Goal: Find contact information: Obtain details needed to contact an individual or organization

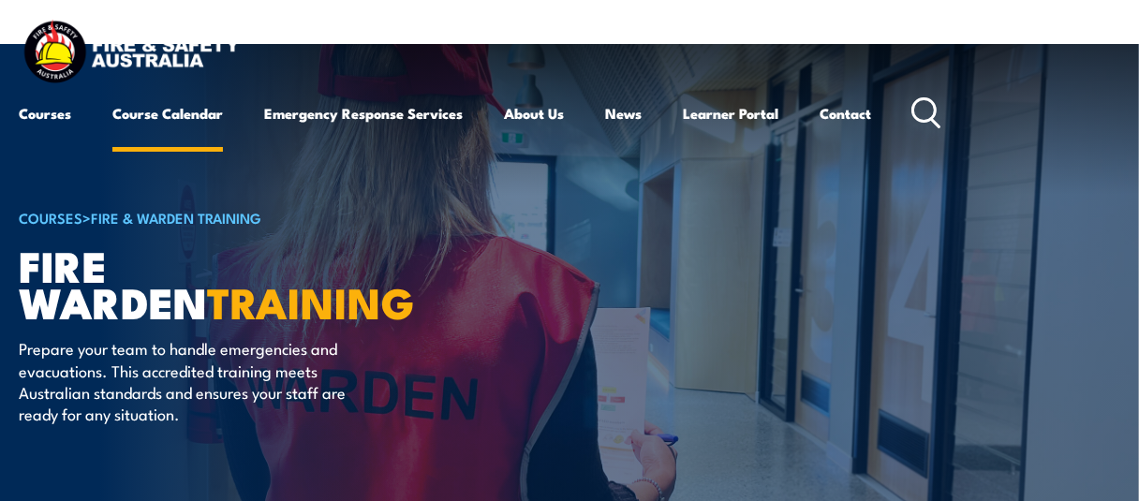
click at [154, 116] on link "Course Calendar" at bounding box center [167, 113] width 110 height 45
click at [155, 136] on li "Course Calendar" at bounding box center [167, 113] width 110 height 45
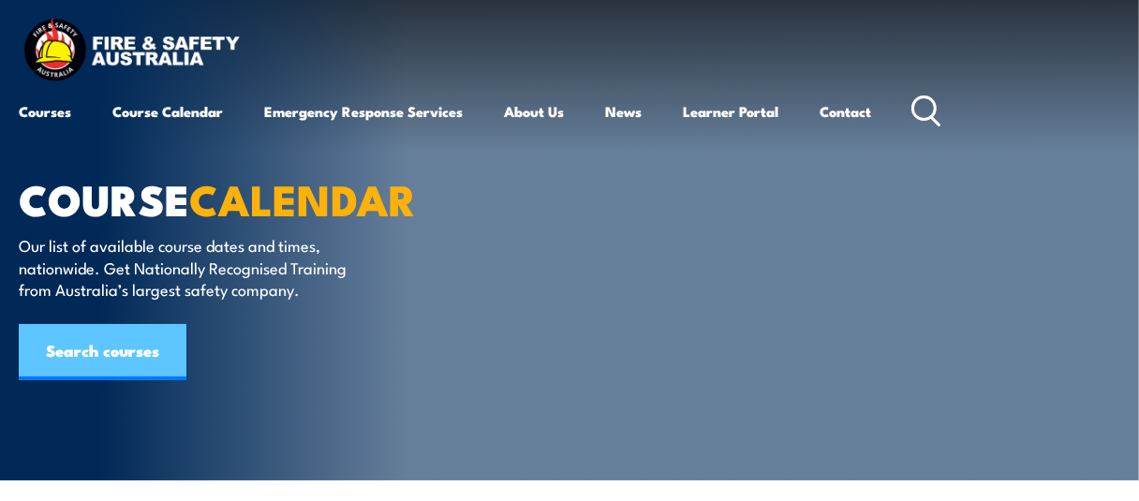
click at [109, 349] on link "Search courses" at bounding box center [103, 352] width 168 height 56
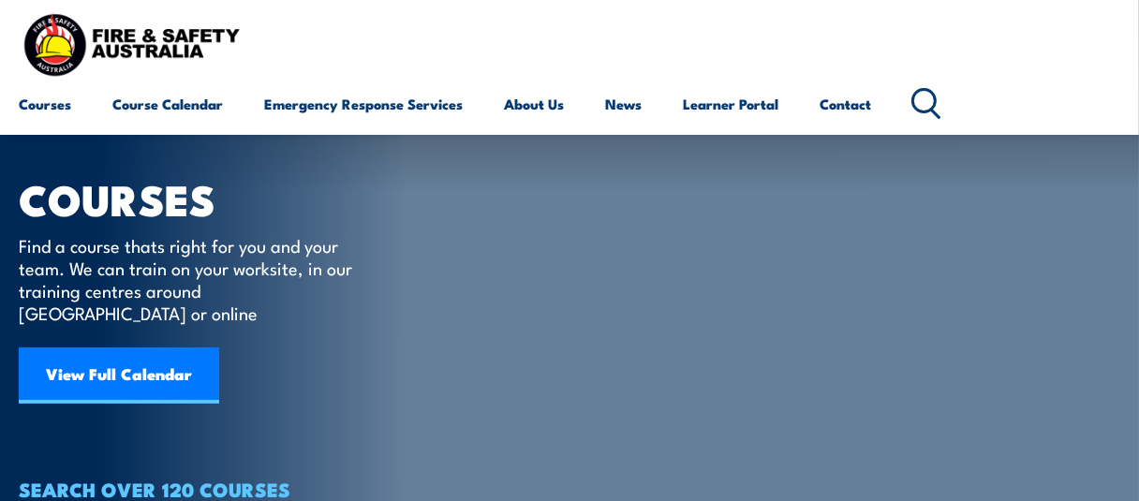
scroll to position [94, 0]
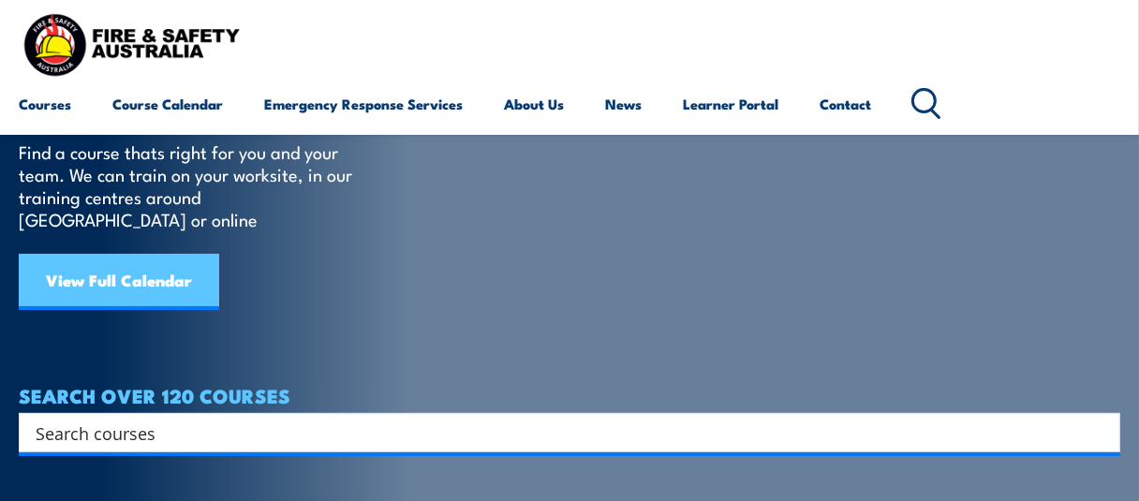
click at [121, 254] on link "View Full Calendar" at bounding box center [119, 282] width 200 height 56
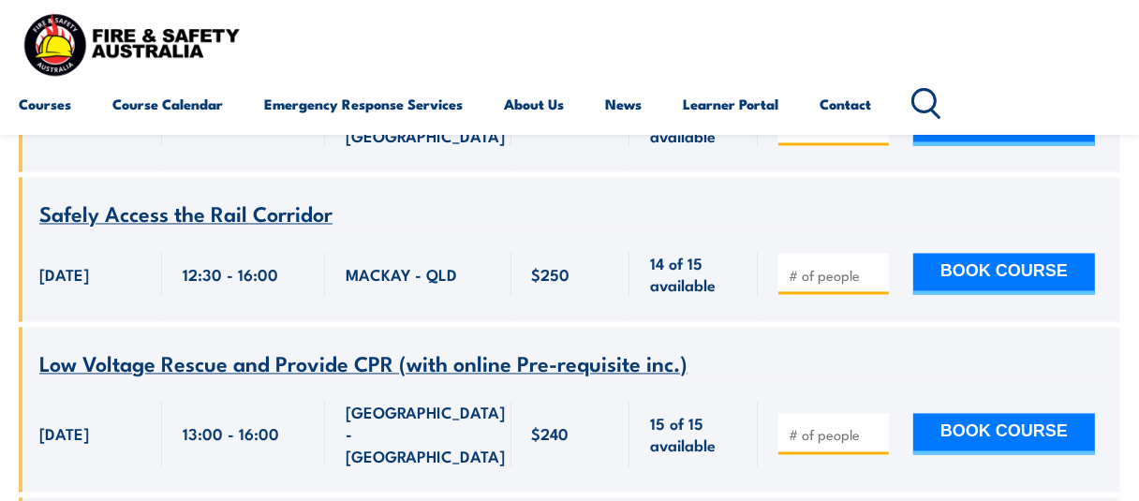
scroll to position [2996, 0]
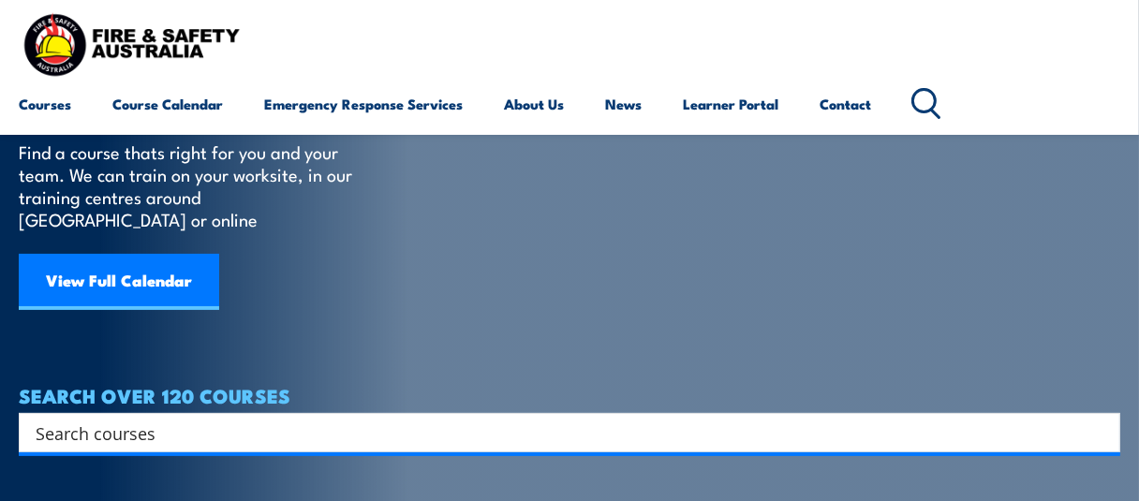
click at [61, 419] on input "Search input" at bounding box center [557, 433] width 1043 height 28
type input "cp"
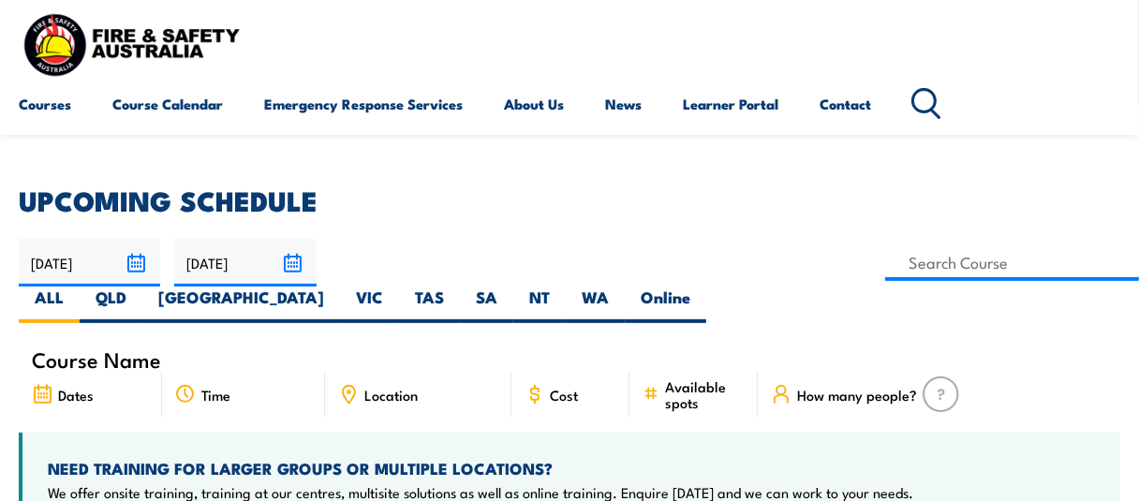
scroll to position [468, 0]
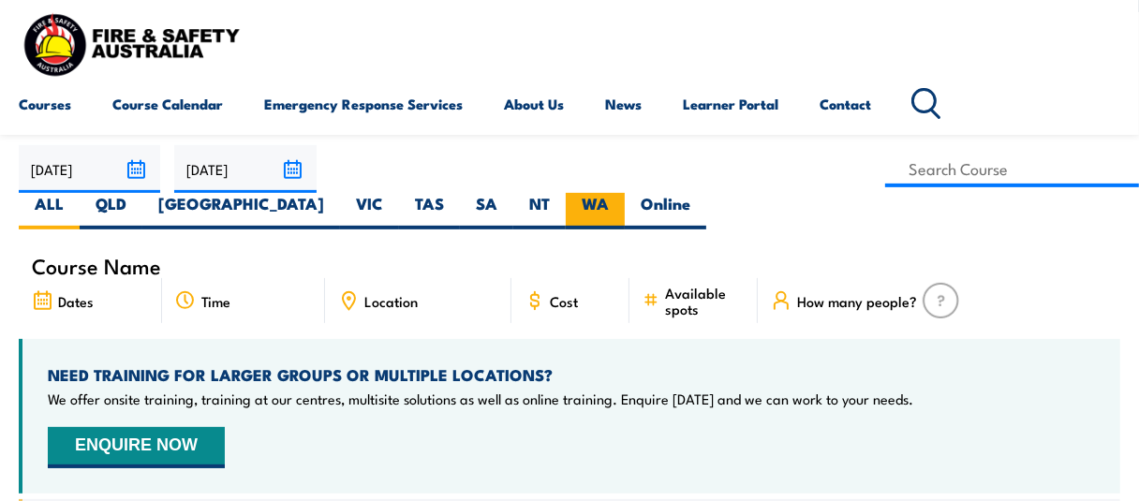
click at [625, 193] on label "WA" at bounding box center [595, 211] width 59 height 37
click at [621, 193] on input "WA" at bounding box center [615, 199] width 12 height 12
radio input "true"
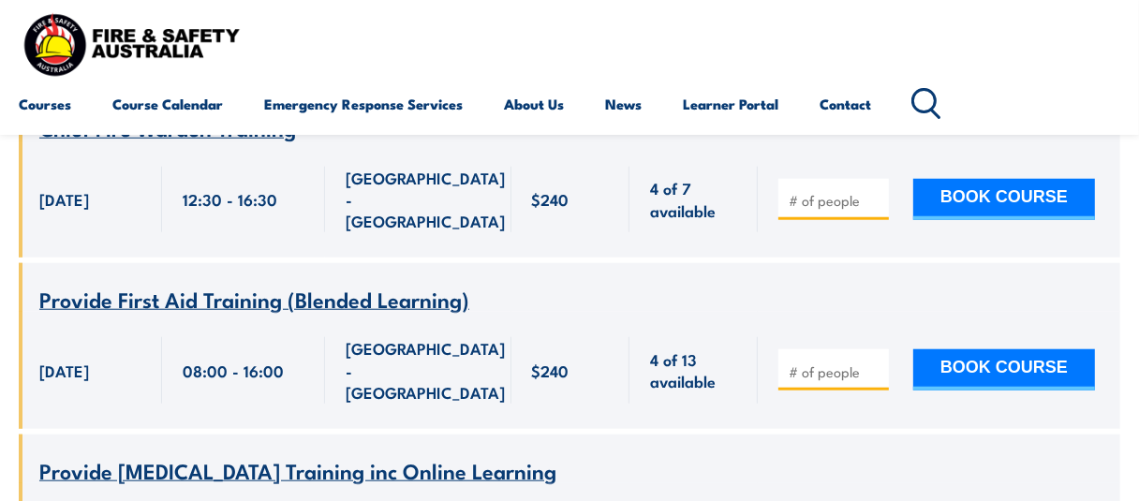
scroll to position [936, 0]
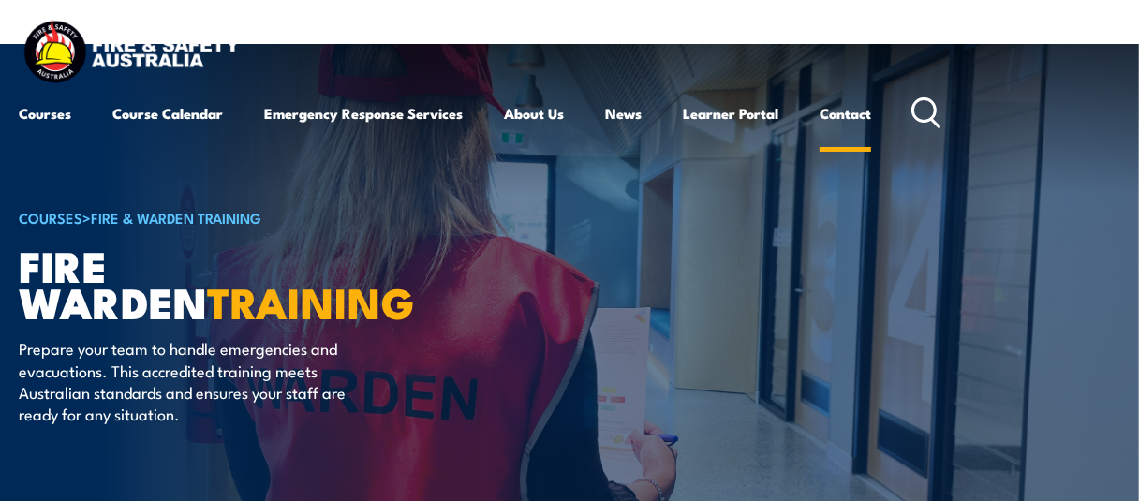
click at [848, 116] on link "Contact" at bounding box center [844, 113] width 51 height 45
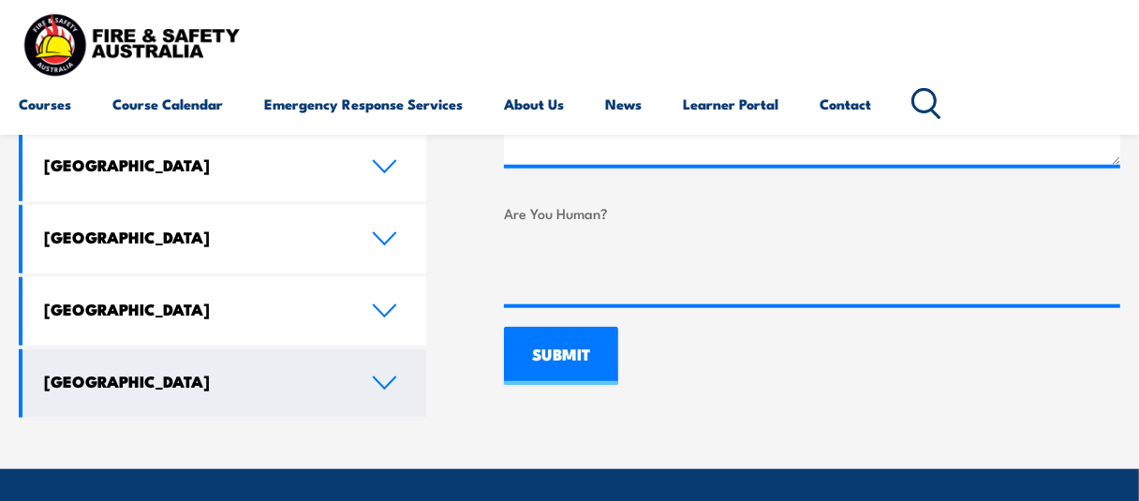
scroll to position [1124, 0]
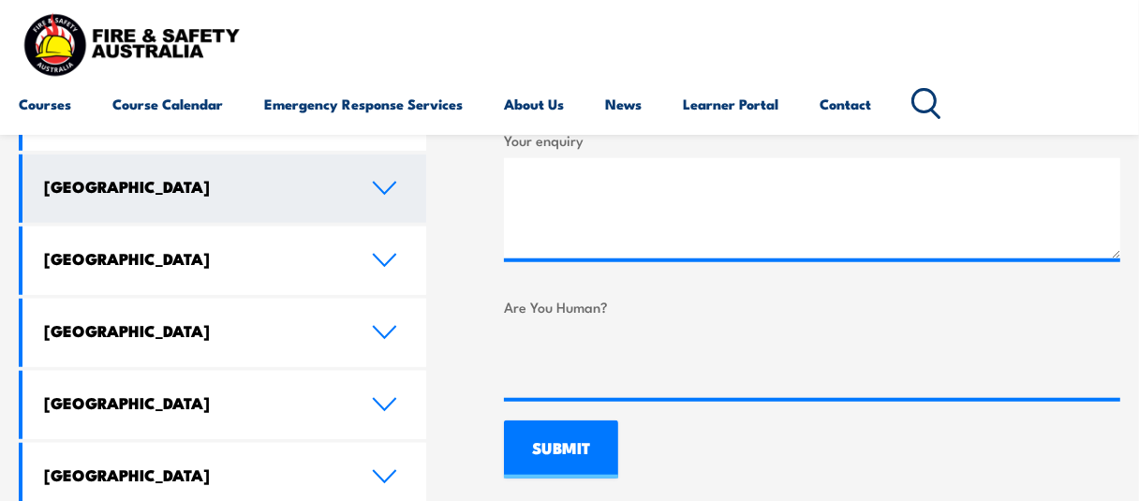
click at [391, 183] on icon at bounding box center [385, 188] width 22 height 11
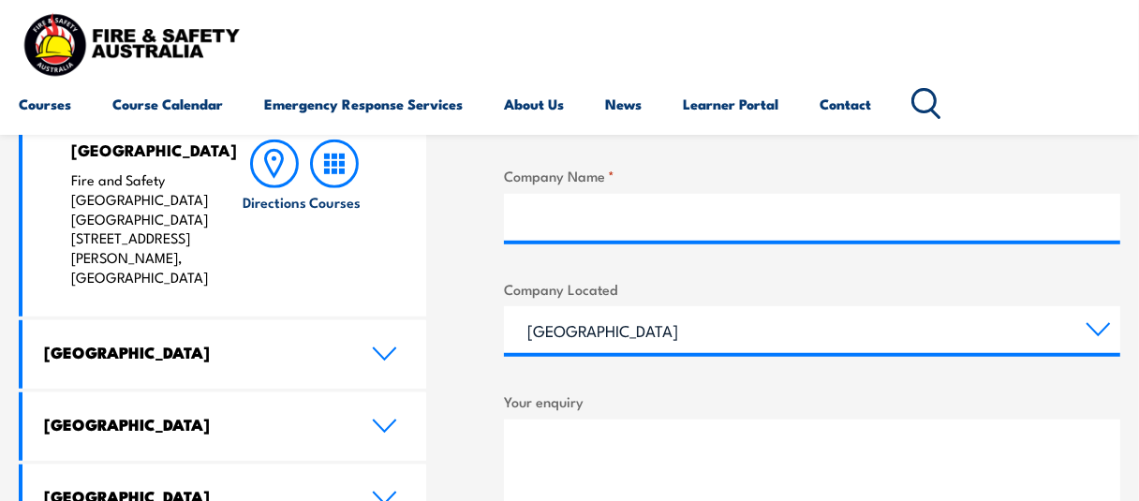
scroll to position [675, 0]
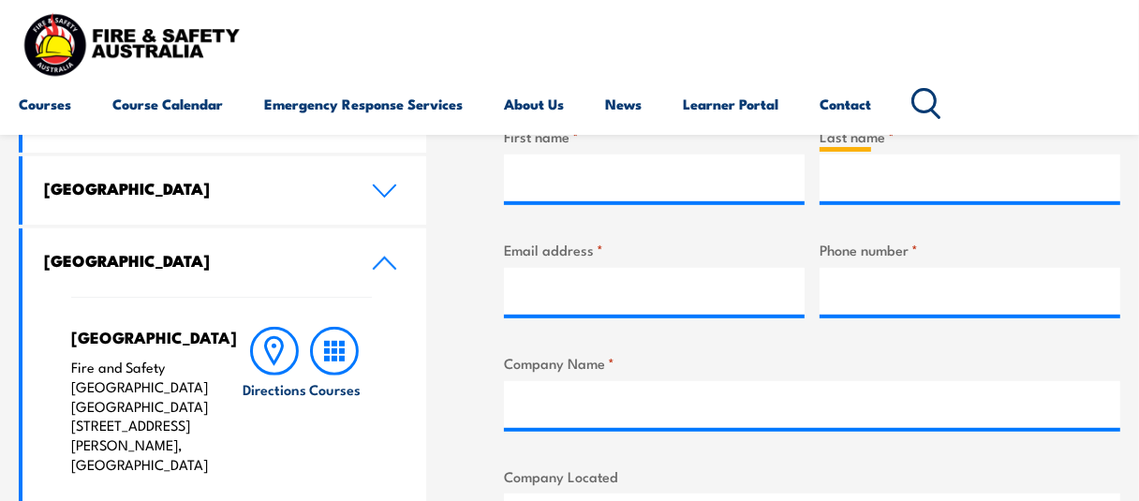
click at [847, 106] on link "Contact" at bounding box center [844, 103] width 51 height 45
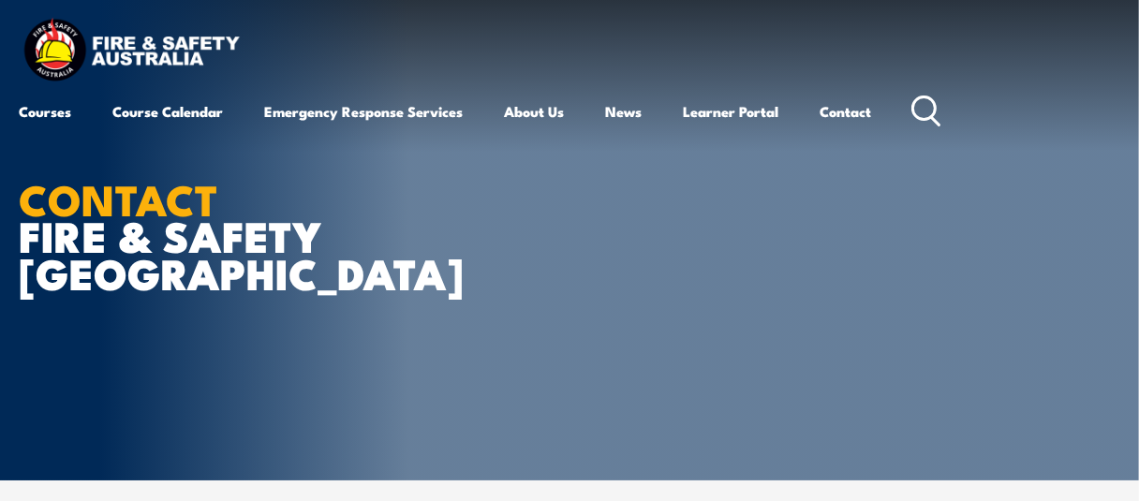
scroll to position [375, 0]
